Goal: Task Accomplishment & Management: Use online tool/utility

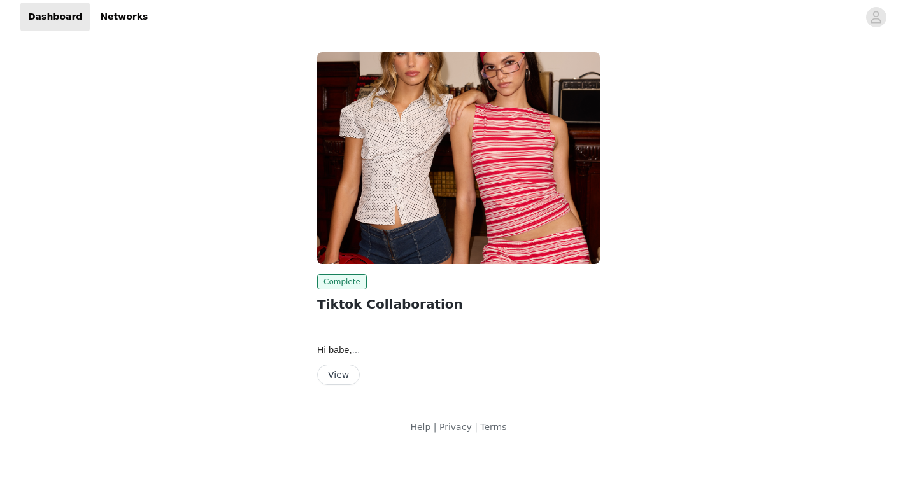
click at [346, 373] on button "View" at bounding box center [338, 375] width 43 height 20
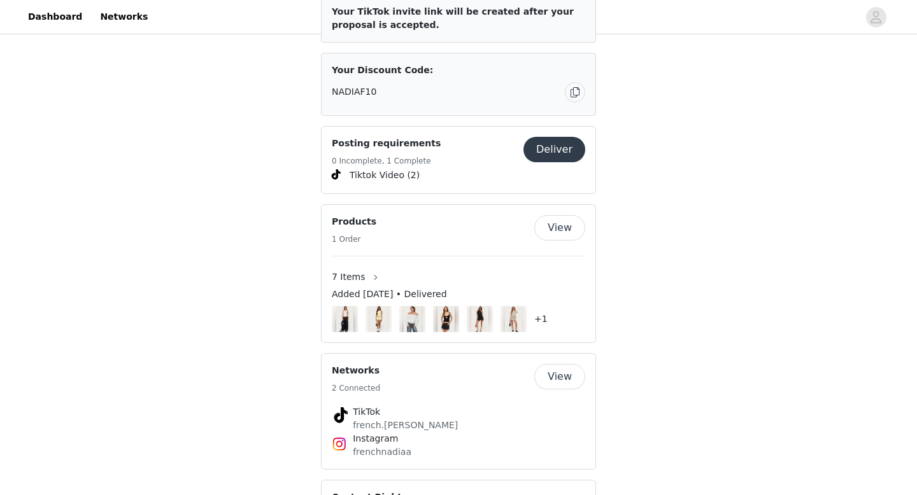
scroll to position [867, 0]
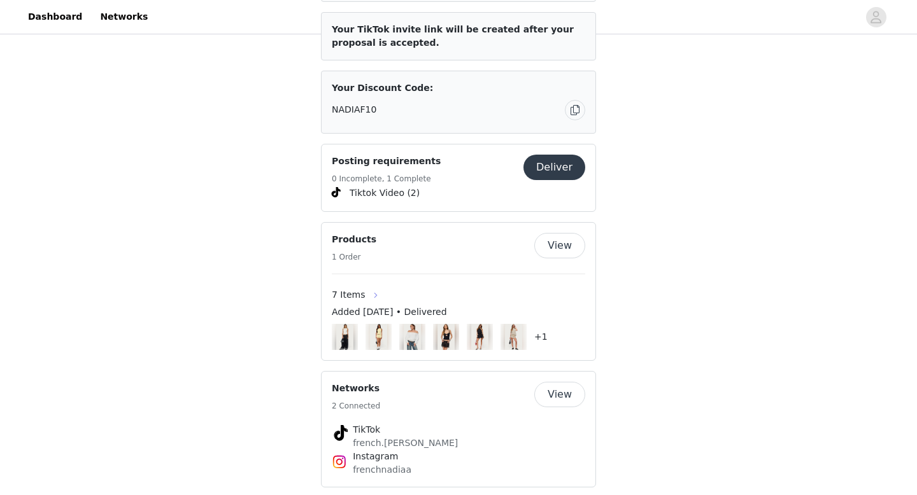
click at [373, 295] on button "button" at bounding box center [376, 295] width 20 height 20
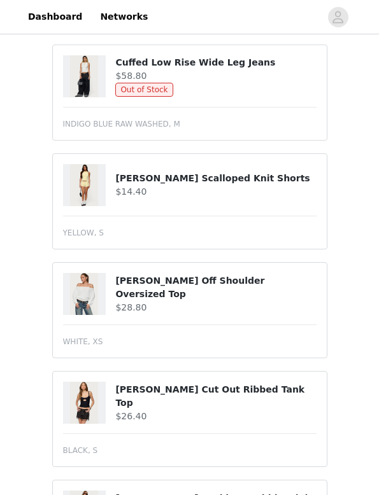
scroll to position [169, 0]
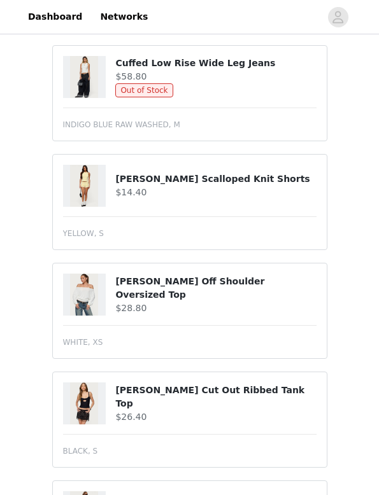
click at [275, 66] on h4 "Cuffed Low Rise Wide Leg Jeans" at bounding box center [215, 63] width 201 height 13
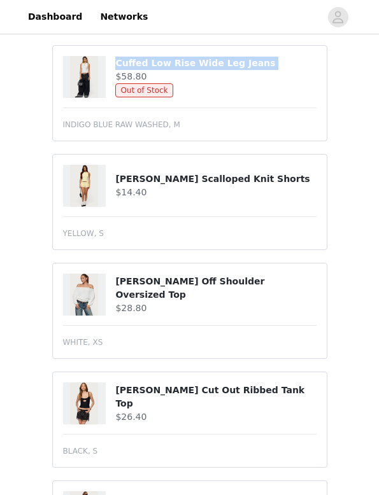
drag, startPoint x: 275, startPoint y: 66, endPoint x: 112, endPoint y: 67, distance: 163.0
click at [112, 66] on div "Cuffed Low Rise Wide Leg Jeans $58.80 Out of Stock" at bounding box center [189, 77] width 253 height 42
copy div "Cuffed Low Rise Wide Leg Jeans"
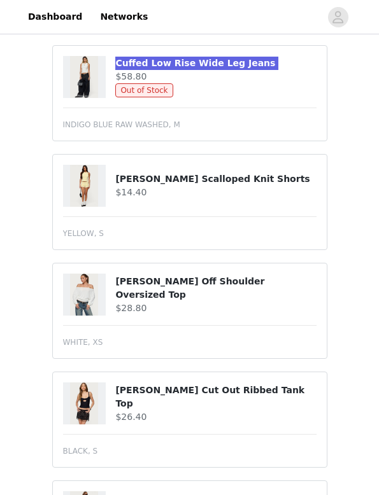
scroll to position [181, 0]
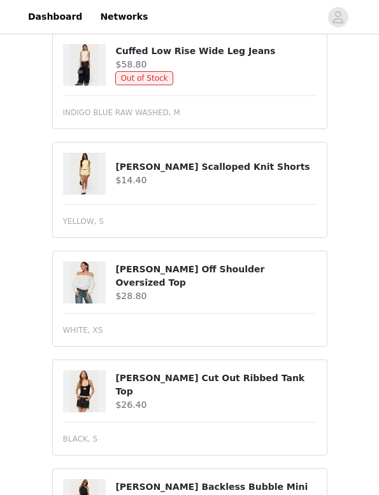
drag, startPoint x: 115, startPoint y: 167, endPoint x: 248, endPoint y: 168, distance: 133.7
click at [248, 168] on h4 "[PERSON_NAME] Scalloped Knit Shorts" at bounding box center [215, 166] width 201 height 13
drag, startPoint x: 248, startPoint y: 168, endPoint x: 114, endPoint y: 167, distance: 134.4
click at [114, 167] on div "[PERSON_NAME] Scalloped Knit Shorts $14.40" at bounding box center [189, 174] width 253 height 42
copy div "[PERSON_NAME] Scalloped Knit Shorts"
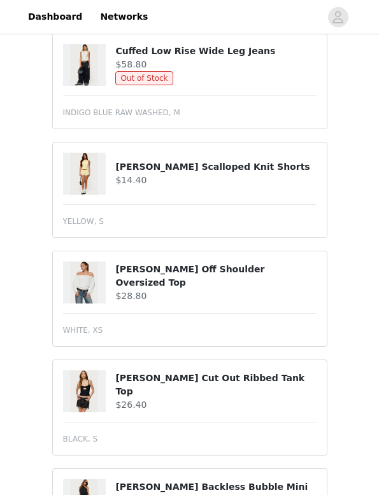
click at [250, 279] on h4 "[PERSON_NAME] Off Shoulder Oversized Top" at bounding box center [215, 276] width 201 height 27
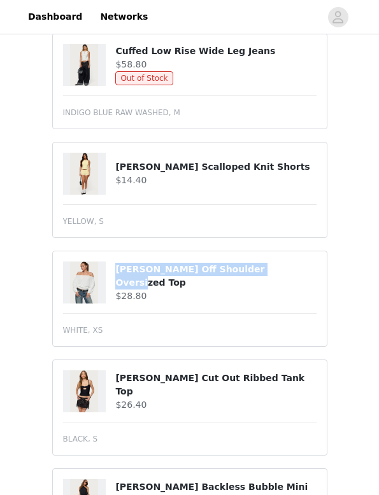
drag, startPoint x: 268, startPoint y: 278, endPoint x: 108, endPoint y: 274, distance: 160.5
click at [108, 274] on div "[PERSON_NAME] Off Shoulder Oversized Top $28.80" at bounding box center [189, 283] width 253 height 42
copy div "[PERSON_NAME] Off Shoulder Oversized Top"
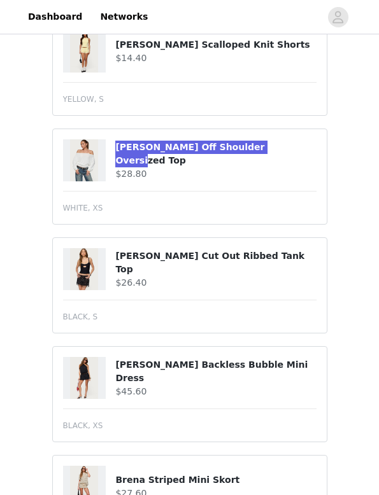
scroll to position [460, 0]
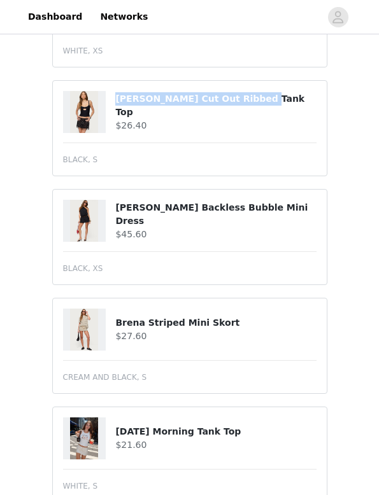
drag, startPoint x: 254, startPoint y: 102, endPoint x: 113, endPoint y: 104, distance: 141.4
click at [113, 104] on div "[PERSON_NAME] Cut Out Ribbed Tank Top $26.40" at bounding box center [189, 112] width 253 height 42
copy div "[PERSON_NAME] Cut Out Ribbed Tank Top"
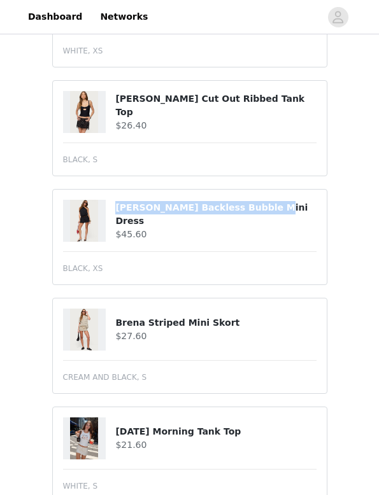
drag, startPoint x: 275, startPoint y: 209, endPoint x: 117, endPoint y: 210, distance: 158.6
click at [117, 210] on h4 "[PERSON_NAME] Backless Bubble Mini Dress" at bounding box center [215, 214] width 201 height 27
copy h4 "[PERSON_NAME] Backless Bubble Mini Dress"
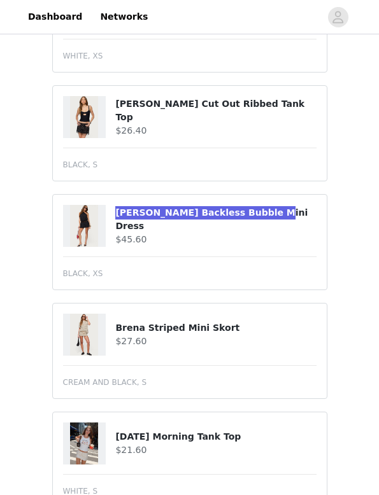
scroll to position [462, 0]
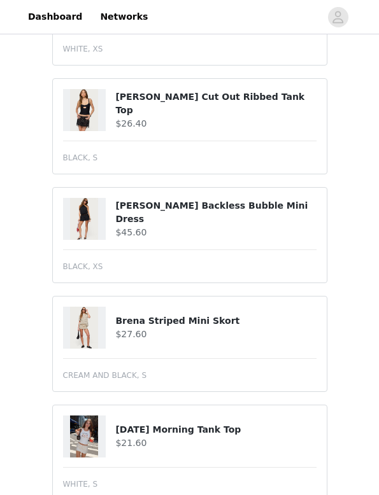
click at [230, 321] on h4 "Brena Striped Mini Skort" at bounding box center [215, 321] width 201 height 13
drag, startPoint x: 230, startPoint y: 321, endPoint x: 113, endPoint y: 321, distance: 116.5
click at [113, 321] on div "Brena Striped Mini Skort $27.60" at bounding box center [189, 328] width 253 height 42
copy div "Brena Striped Mini Skort"
click at [227, 445] on h4 "$21.60" at bounding box center [215, 443] width 201 height 13
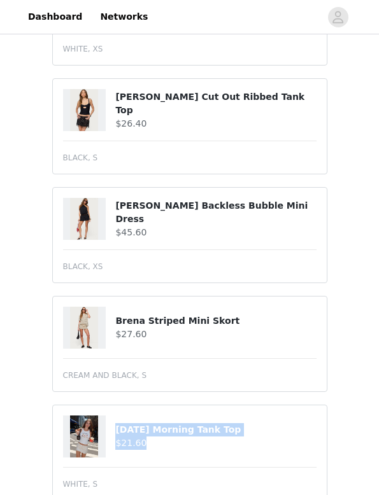
drag, startPoint x: 239, startPoint y: 445, endPoint x: 115, endPoint y: 435, distance: 125.2
click at [116, 434] on div "[DATE] Morning Tank Top $21.60" at bounding box center [215, 437] width 201 height 27
click at [170, 441] on h4 "$21.60" at bounding box center [215, 443] width 201 height 13
drag, startPoint x: 226, startPoint y: 434, endPoint x: 103, endPoint y: 431, distance: 123.6
click at [103, 431] on div "[DATE] Morning Tank Top $21.60" at bounding box center [189, 437] width 253 height 42
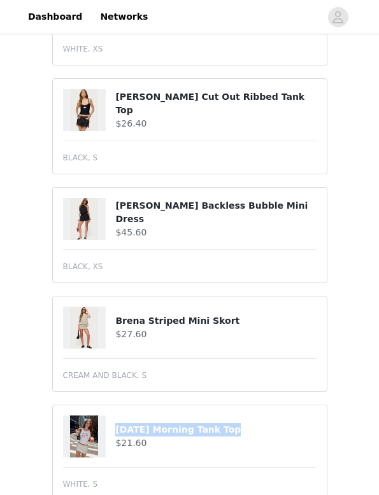
copy div "[DATE] Morning Tank Top"
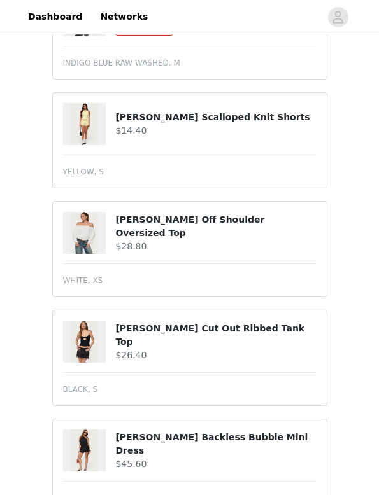
scroll to position [37, 0]
